Goal: Navigation & Orientation: Find specific page/section

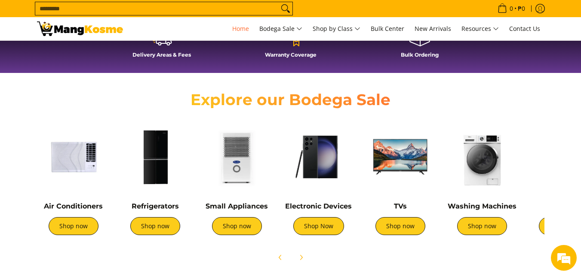
scroll to position [301, 0]
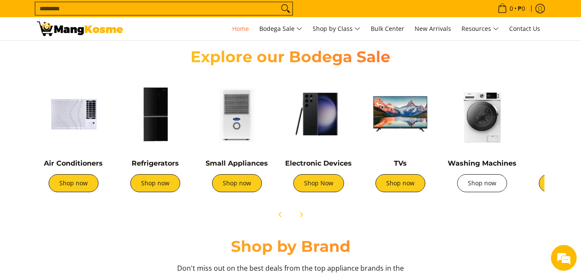
click at [490, 188] on link "Shop now" at bounding box center [482, 183] width 50 height 18
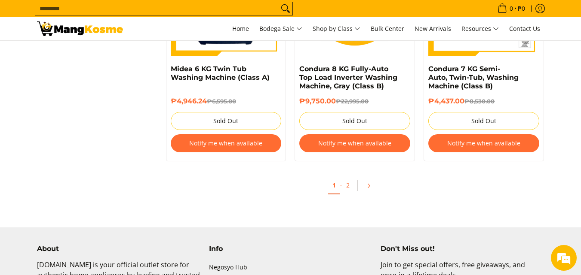
scroll to position [1848, 0]
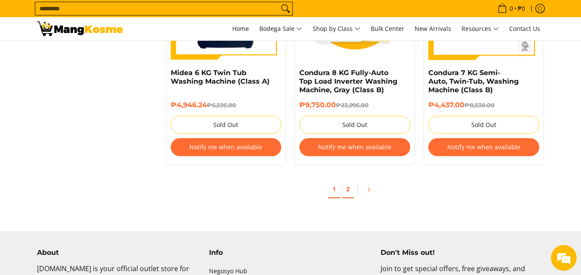
click at [345, 185] on link "2" at bounding box center [348, 190] width 12 height 18
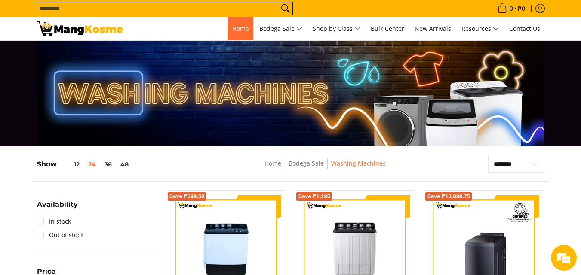
click at [239, 36] on link "Home" at bounding box center [240, 28] width 25 height 23
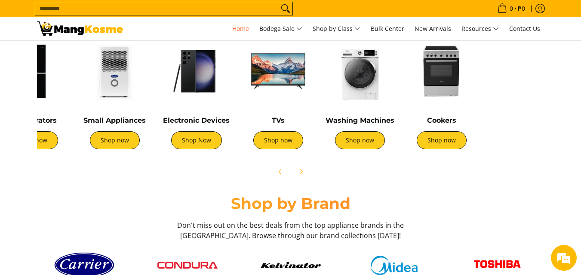
scroll to position [0, 132]
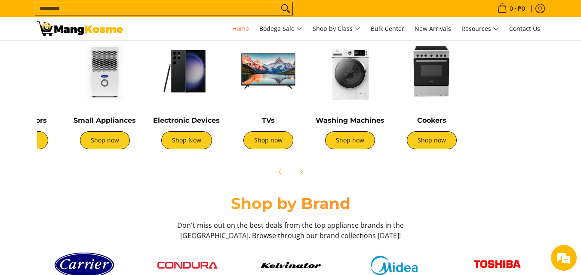
drag, startPoint x: 518, startPoint y: 147, endPoint x: 386, endPoint y: 145, distance: 131.5
click at [386, 145] on div "Washing Machines Shop now" at bounding box center [350, 95] width 82 height 128
click at [444, 143] on link "Shop now" at bounding box center [432, 141] width 50 height 18
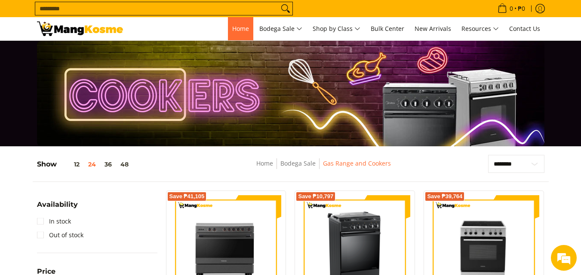
click at [232, 24] on span "Home" at bounding box center [240, 28] width 17 height 8
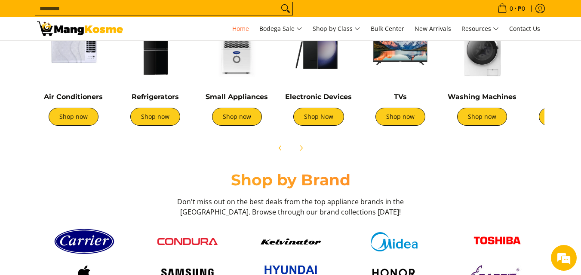
scroll to position [301, 0]
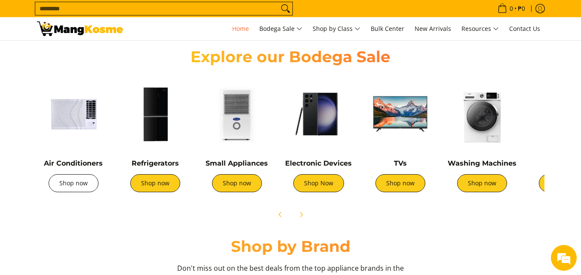
click at [89, 182] on link "Shop now" at bounding box center [74, 183] width 50 height 18
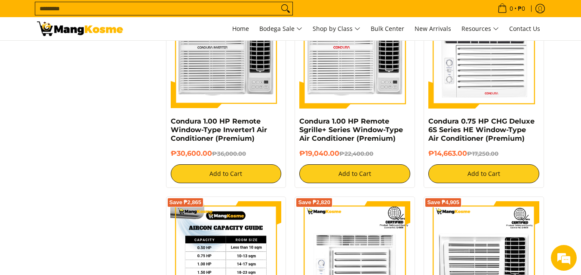
scroll to position [1762, 0]
